Goal: Task Accomplishment & Management: Manage account settings

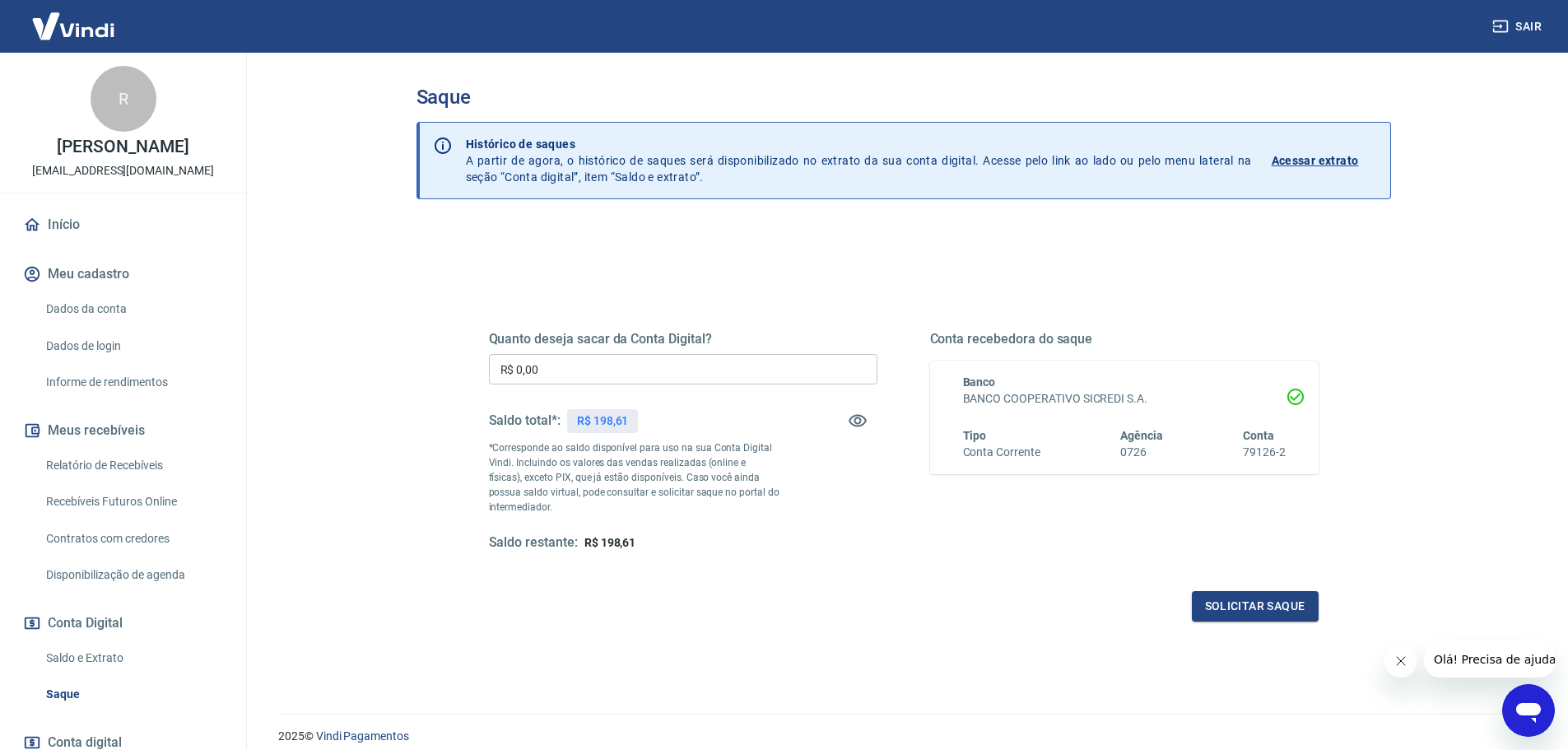
click at [606, 367] on input "R$ 0,00" at bounding box center [683, 370] width 389 height 30
drag, startPoint x: 558, startPoint y: 375, endPoint x: 505, endPoint y: 377, distance: 53.0
click at [505, 377] on input "R$ 198,61" at bounding box center [683, 370] width 389 height 30
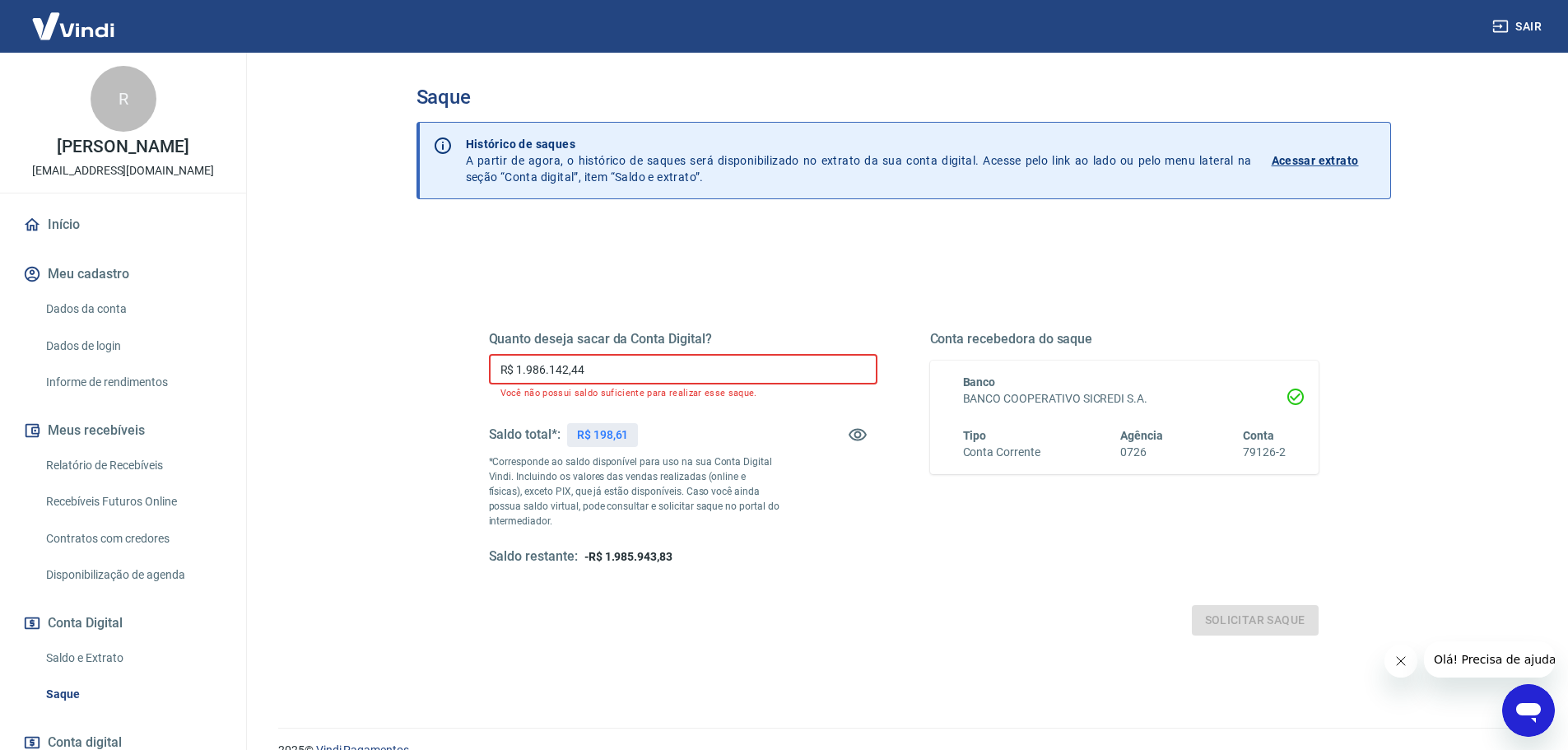
drag, startPoint x: 713, startPoint y: 366, endPoint x: 415, endPoint y: 385, distance: 298.6
click at [415, 385] on div "Saque Histórico de saques A partir de agora, o histórico de saques será disponi…" at bounding box center [903, 380] width 1014 height 656
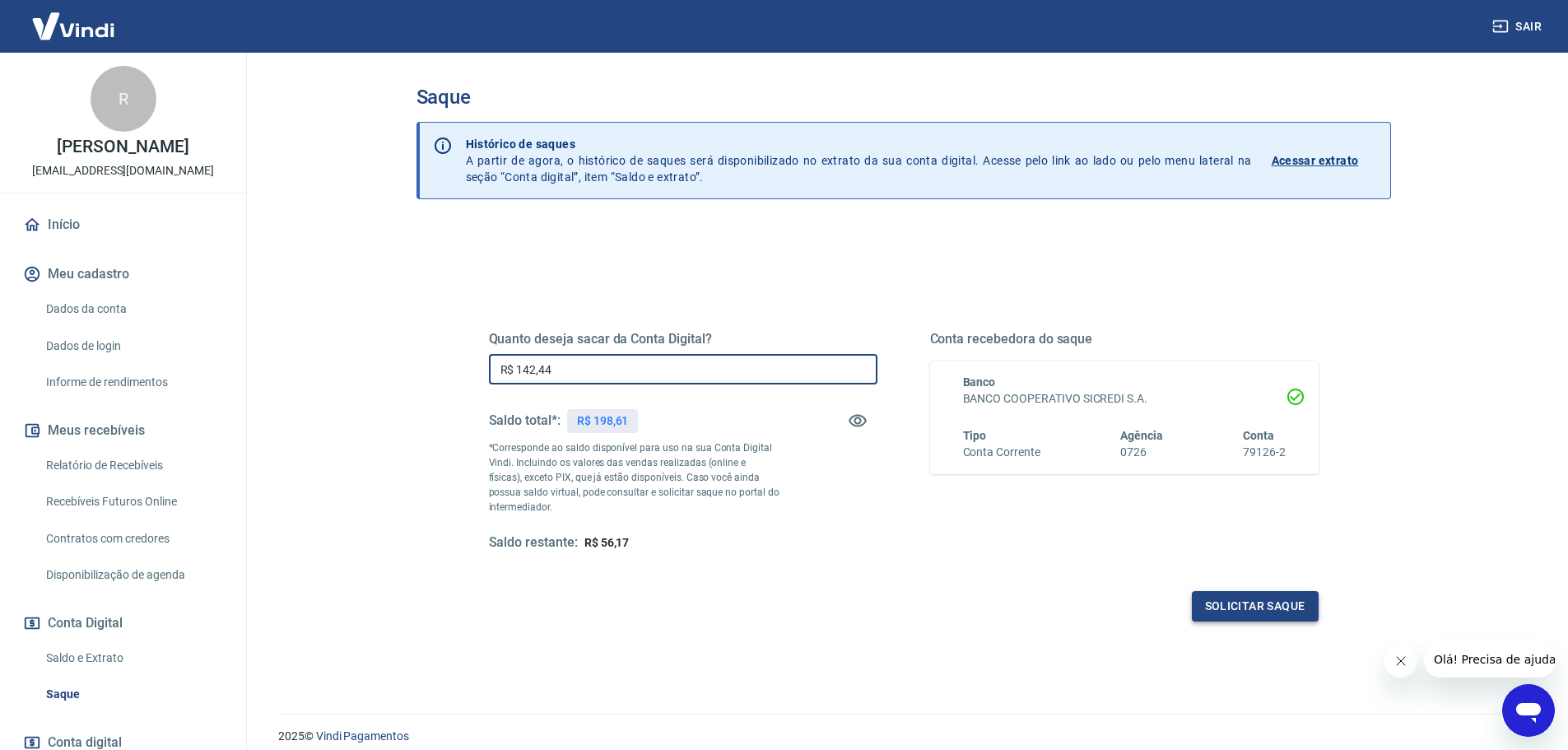
type input "R$ 142,44"
click at [1273, 603] on button "Solicitar saque" at bounding box center [1255, 607] width 127 height 30
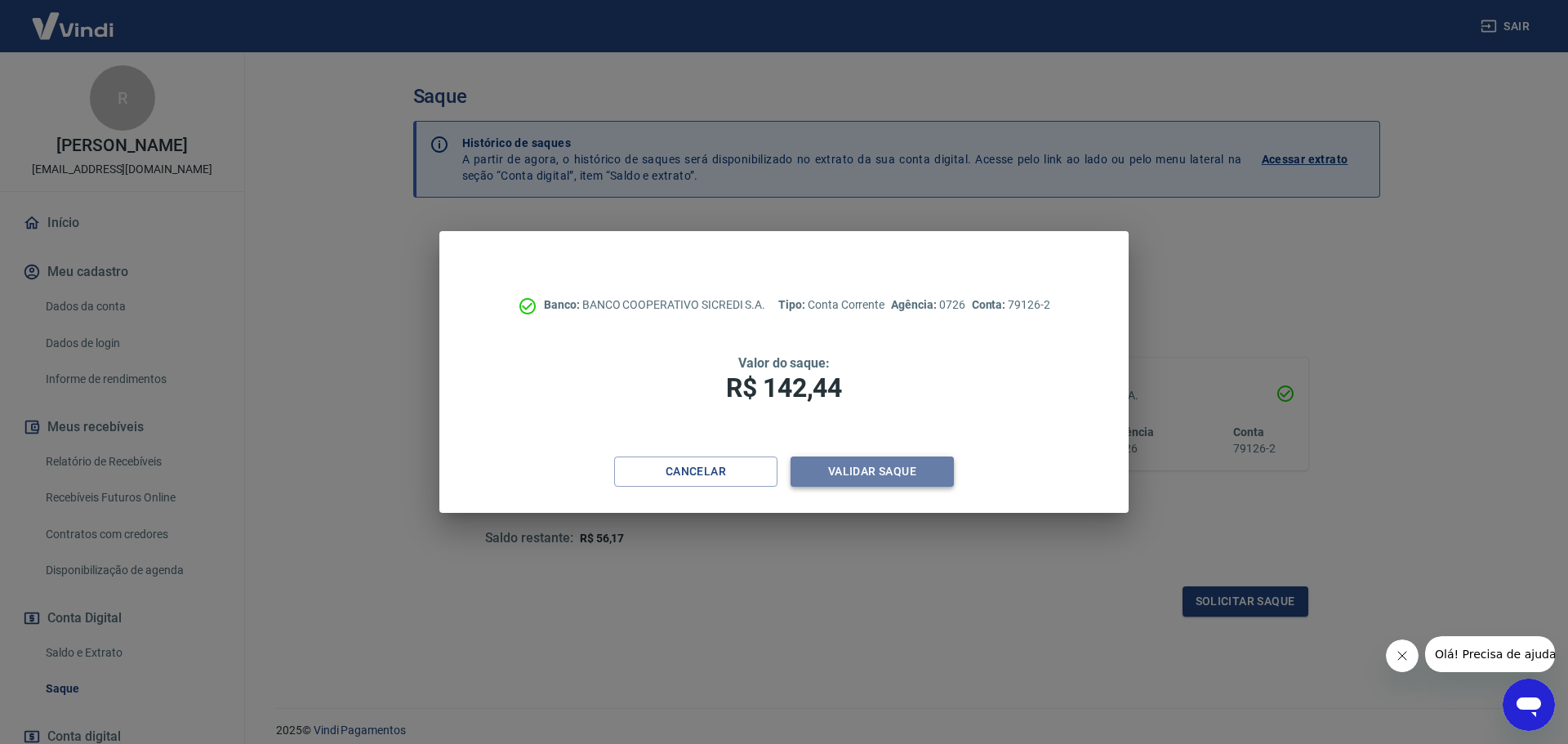
click at [869, 462] on button "Validar saque" at bounding box center [872, 471] width 163 height 30
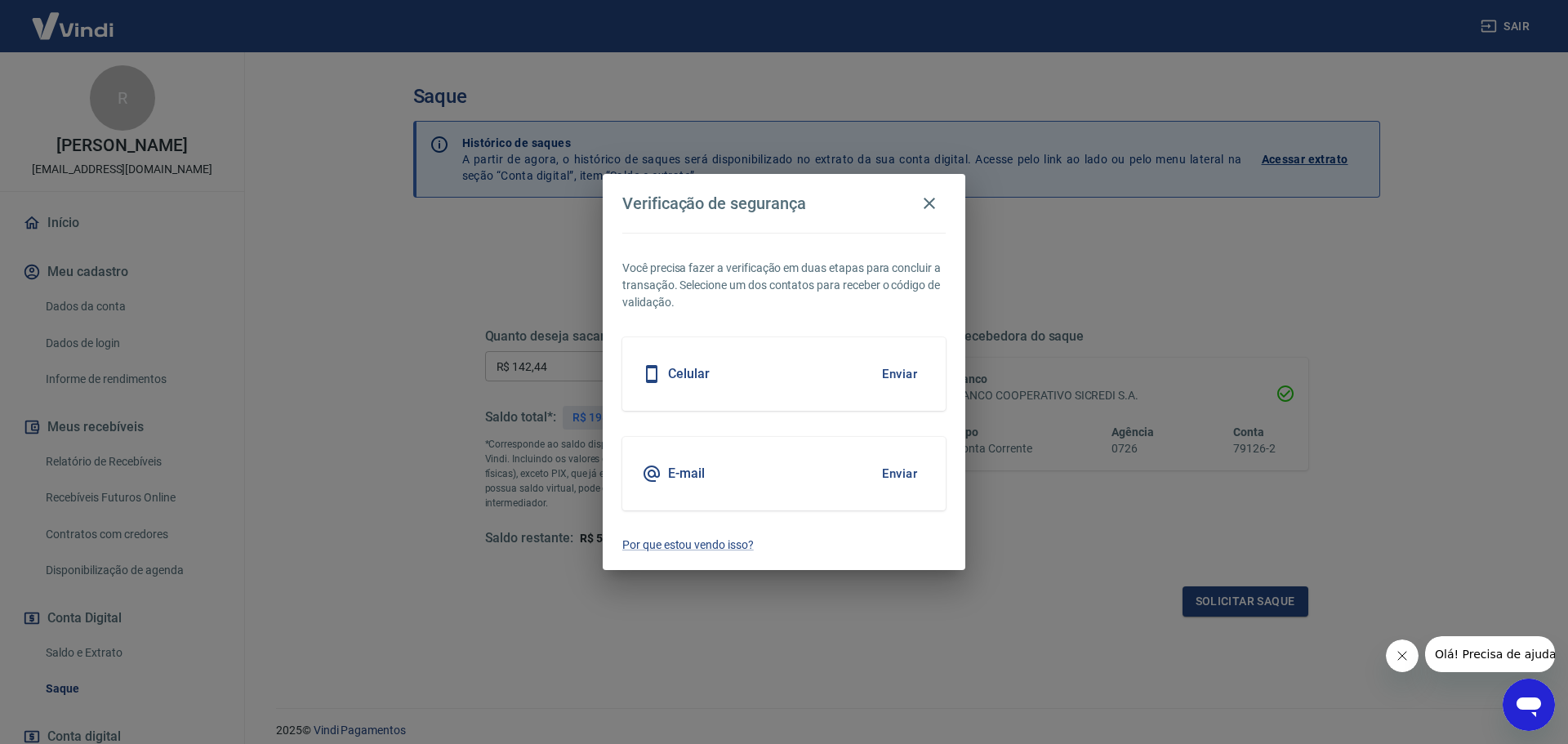
click at [904, 372] on button "Enviar" at bounding box center [899, 373] width 53 height 34
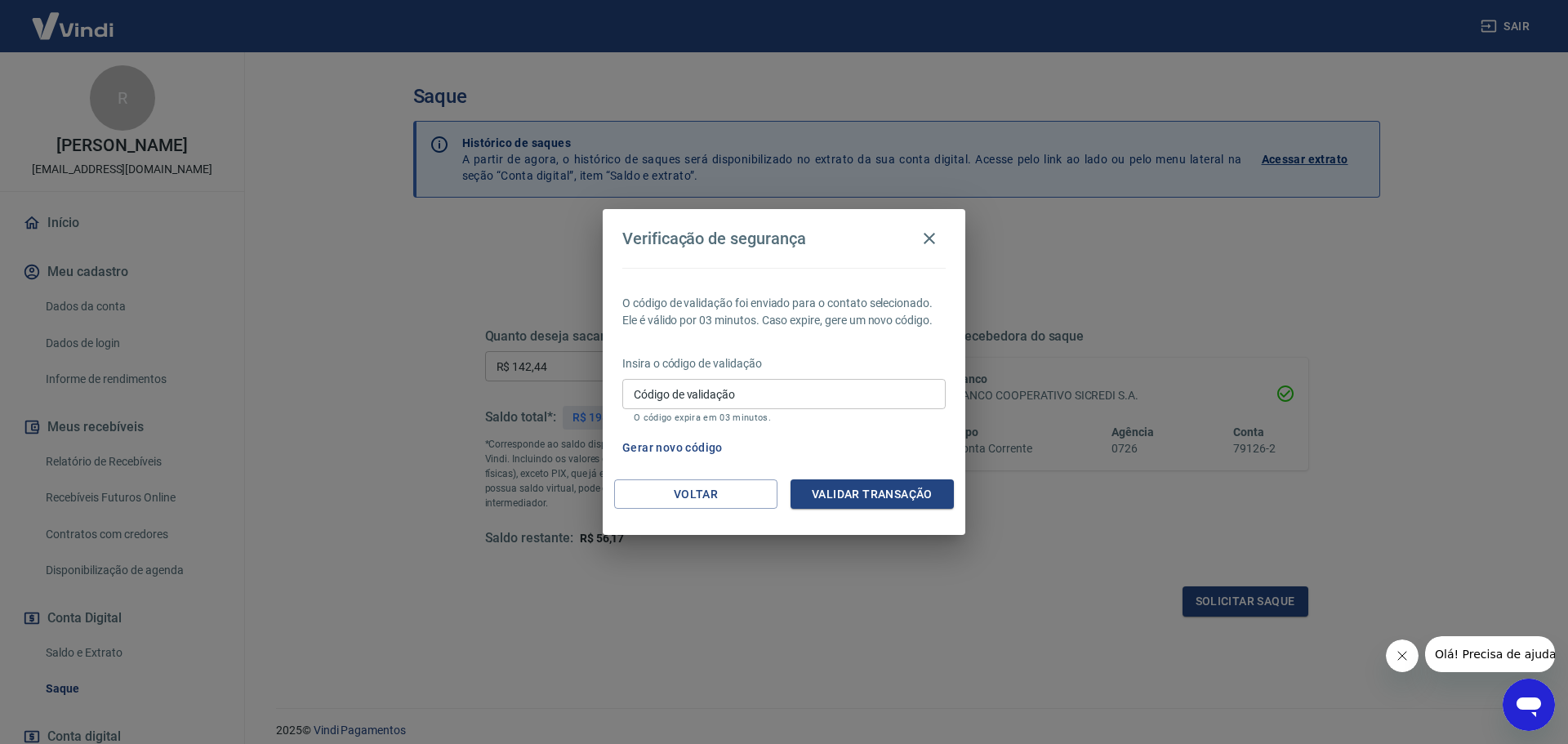
click at [706, 389] on input "Código de validação" at bounding box center [784, 394] width 323 height 30
type input "747533"
click at [852, 490] on button "Validar transação" at bounding box center [872, 495] width 163 height 30
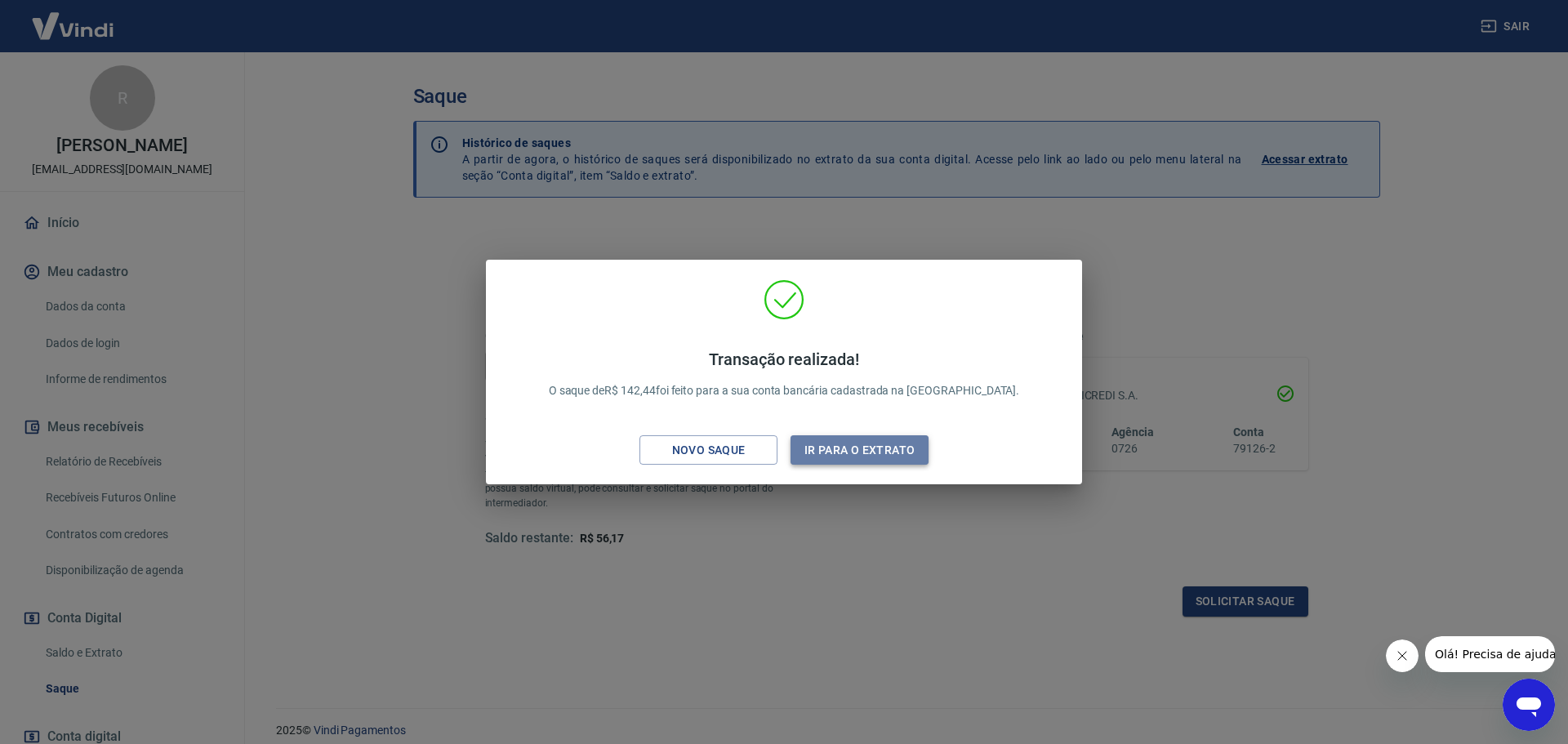
click at [844, 446] on button "Ir para o extrato" at bounding box center [860, 450] width 138 height 30
